Goal: Task Accomplishment & Management: Manage account settings

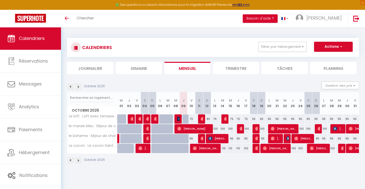
click at [79, 86] on img at bounding box center [79, 87] width 6 height 6
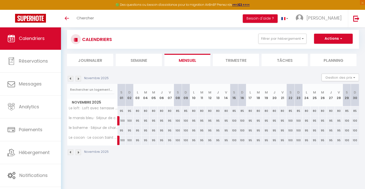
scroll to position [10, 0]
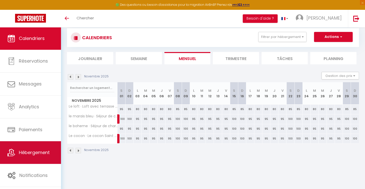
click at [27, 155] on span "Hébergement" at bounding box center [34, 152] width 31 height 6
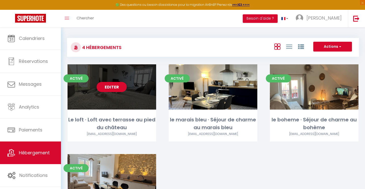
click at [115, 89] on link "Editer" at bounding box center [112, 87] width 30 height 10
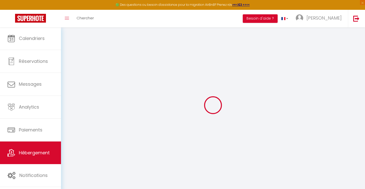
select select
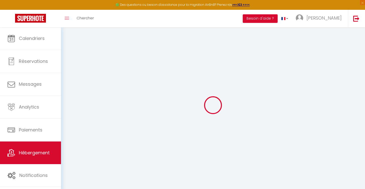
select select
checkbox input "false"
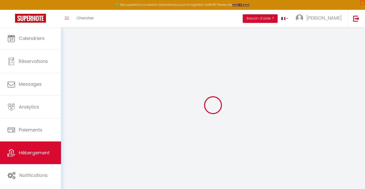
select select
type input "Le loft · Loft avec terrasse au pied du château"
type input "SAS"
type input "Loucation"
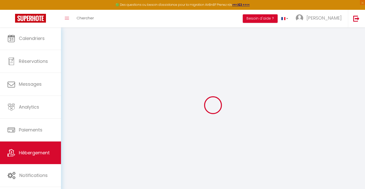
type input "21 rue Newton"
type input "37400"
type input "Amboise"
type input "90"
type input "40"
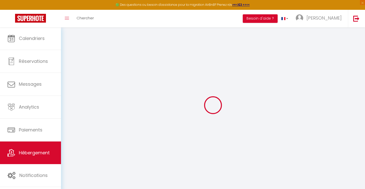
type input "300"
select select
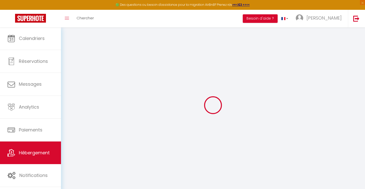
select select
type input "24 quai des marais"
type input "37400"
type input "Amboise"
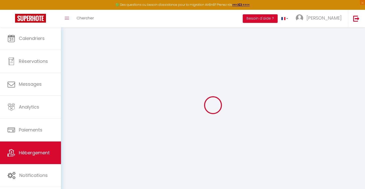
type input "[EMAIL_ADDRESS][DOMAIN_NAME]"
select select "14371"
checkbox input "false"
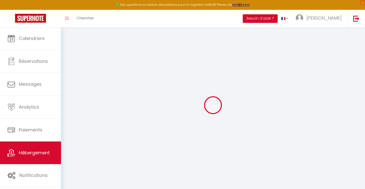
checkbox input "false"
type input "0"
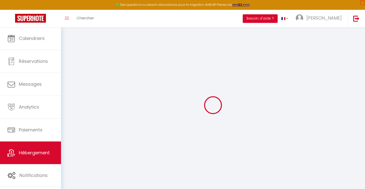
select select
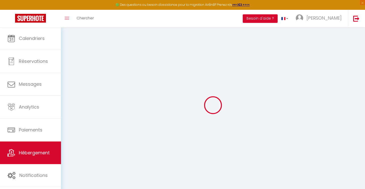
select select
checkbox input "false"
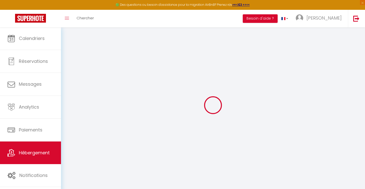
checkbox input "false"
select select "+ 21 %"
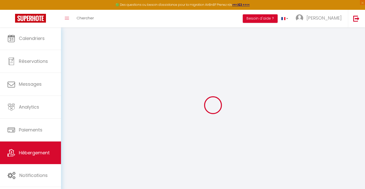
select select "+ 55 %"
select select "+ 10 %"
select select "+ 30 %"
select select
checkbox input "false"
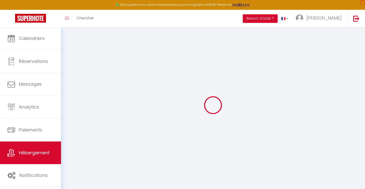
checkbox input "false"
select select "EUR"
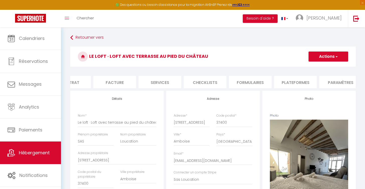
scroll to position [0, 70]
click at [278, 81] on li "Plateformes" at bounding box center [293, 82] width 43 height 12
select select
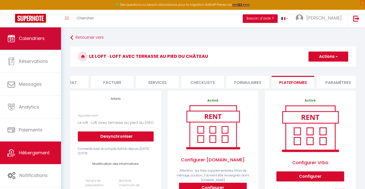
click at [33, 36] on span "Calendriers" at bounding box center [32, 38] width 26 height 6
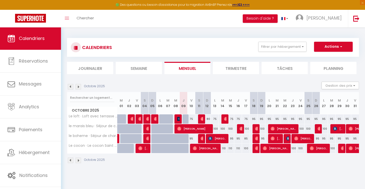
click at [72, 86] on img at bounding box center [71, 87] width 6 height 6
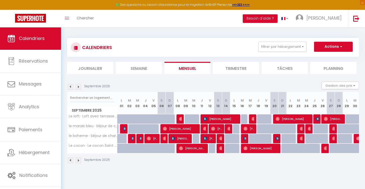
click at [72, 86] on img at bounding box center [71, 87] width 6 height 6
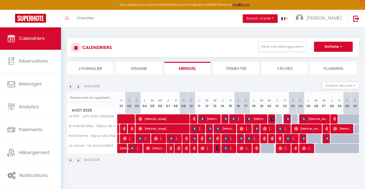
click at [72, 86] on img at bounding box center [71, 87] width 6 height 6
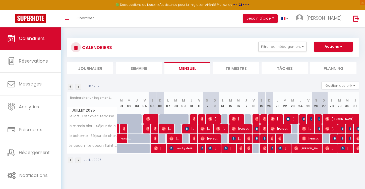
click at [72, 86] on img at bounding box center [71, 87] width 6 height 6
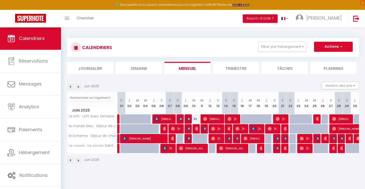
click at [72, 86] on img at bounding box center [71, 87] width 6 height 6
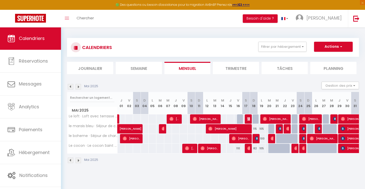
click at [72, 86] on img at bounding box center [71, 87] width 6 height 6
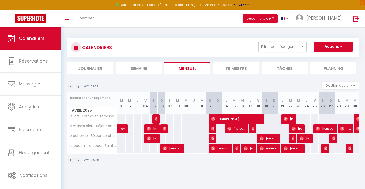
click at [72, 86] on img at bounding box center [71, 87] width 6 height 6
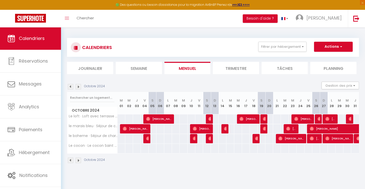
click at [77, 85] on img at bounding box center [79, 87] width 6 height 6
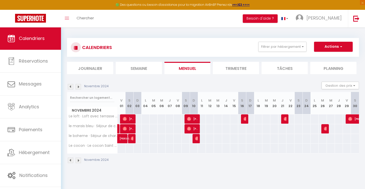
click at [73, 87] on div "Novembre 2024" at bounding box center [88, 87] width 43 height 6
click at [72, 87] on img at bounding box center [71, 87] width 6 height 6
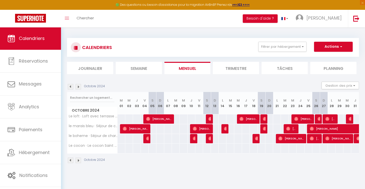
click at [103, 65] on li "Journalier" at bounding box center [90, 68] width 46 height 12
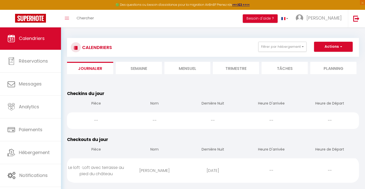
click at [134, 67] on li "Semaine" at bounding box center [139, 68] width 46 height 12
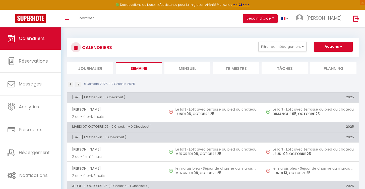
click at [236, 65] on li "Trimestre" at bounding box center [236, 68] width 46 height 12
